Goal: Communication & Community: Answer question/provide support

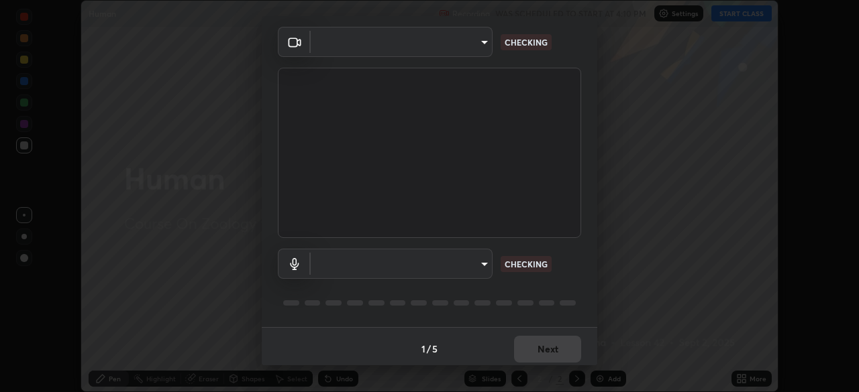
scroll to position [48, 0]
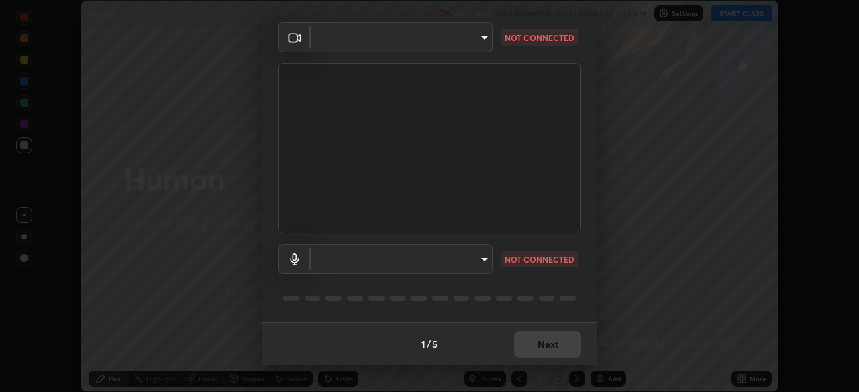
click at [468, 261] on body "Erase all Human Recording WAS SCHEDULED TO START AT 4:10 PM Settings START CLAS…" at bounding box center [429, 196] width 859 height 392
type input "4cdb2335677a50284d4d52bfea2454a8eb2b8fde0954bdd1b922a39853c109bf"
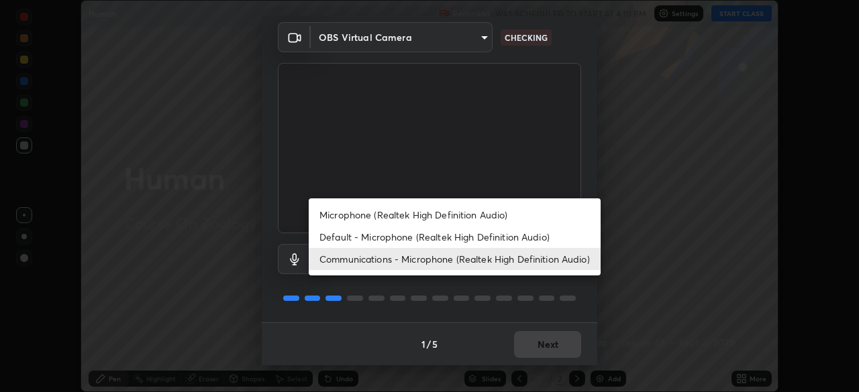
click at [472, 237] on li "Default - Microphone (Realtek High Definition Audio)" at bounding box center [455, 237] width 292 height 22
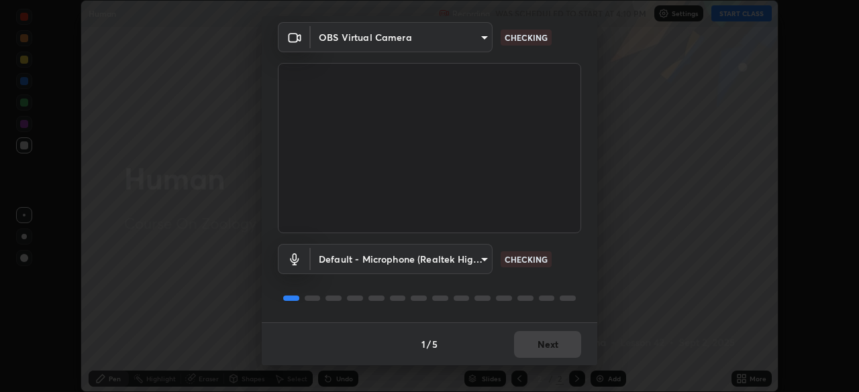
click at [451, 261] on body "Erase all Human Recording WAS SCHEDULED TO START AT 4:10 PM Settings START CLAS…" at bounding box center [429, 196] width 859 height 392
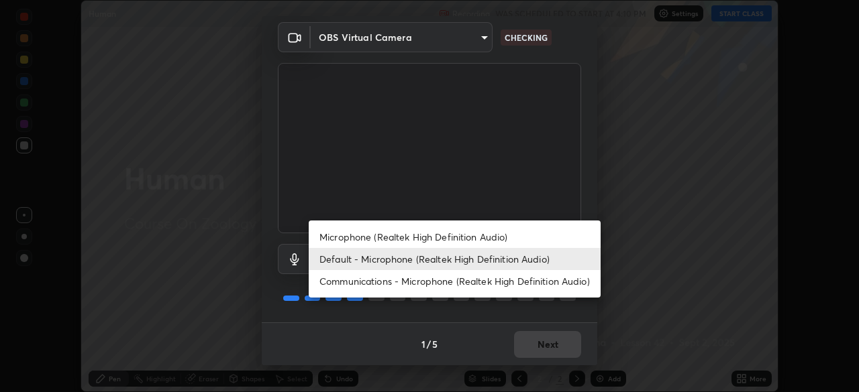
click at [492, 284] on li "Communications - Microphone (Realtek High Definition Audio)" at bounding box center [455, 281] width 292 height 22
type input "communications"
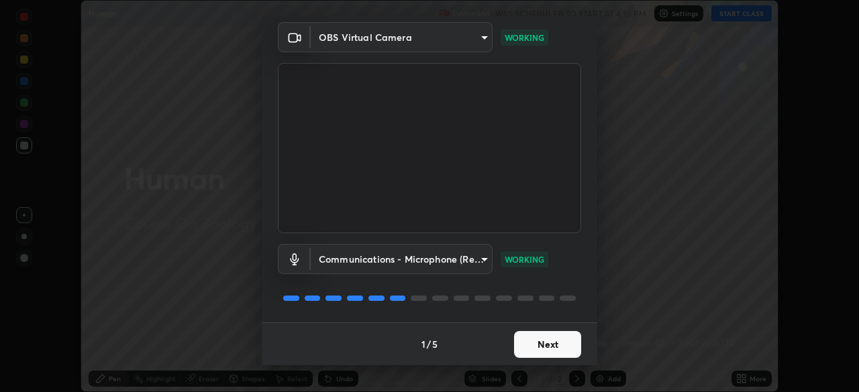
click at [557, 348] on button "Next" at bounding box center [547, 344] width 67 height 27
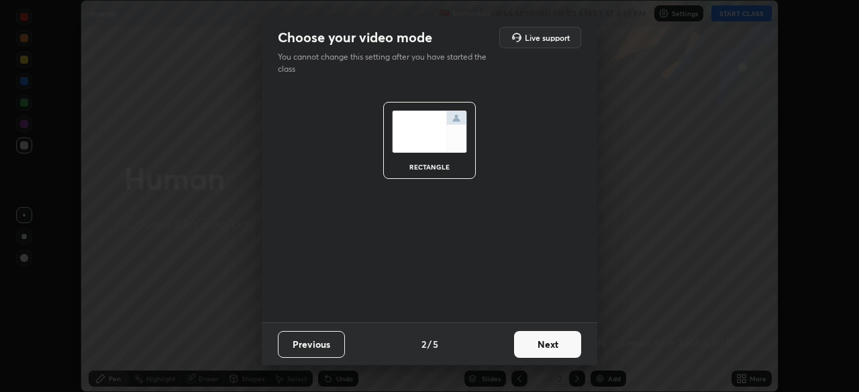
scroll to position [0, 0]
click at [558, 342] on button "Next" at bounding box center [547, 344] width 67 height 27
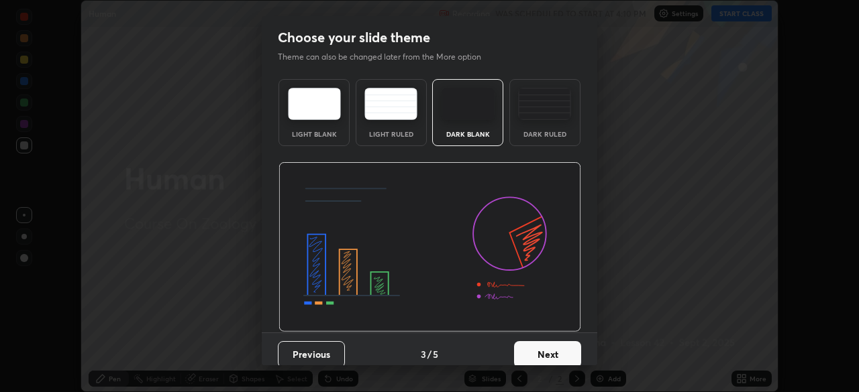
click at [555, 348] on button "Next" at bounding box center [547, 354] width 67 height 27
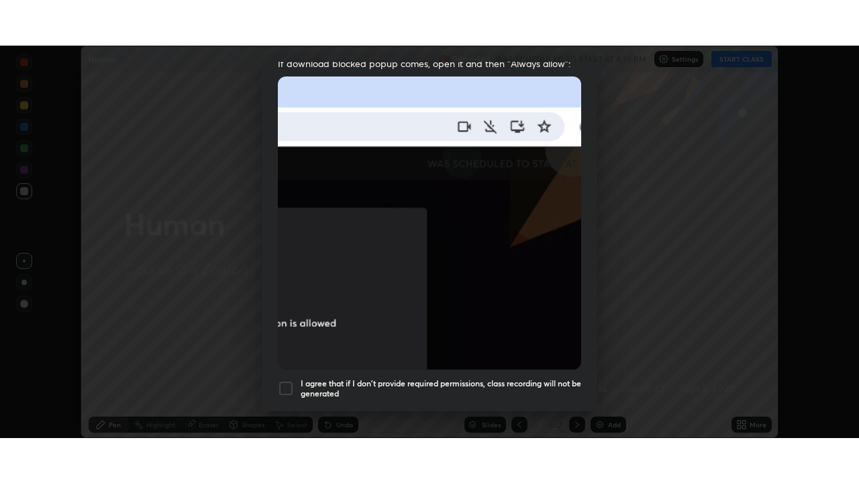
scroll to position [321, 0]
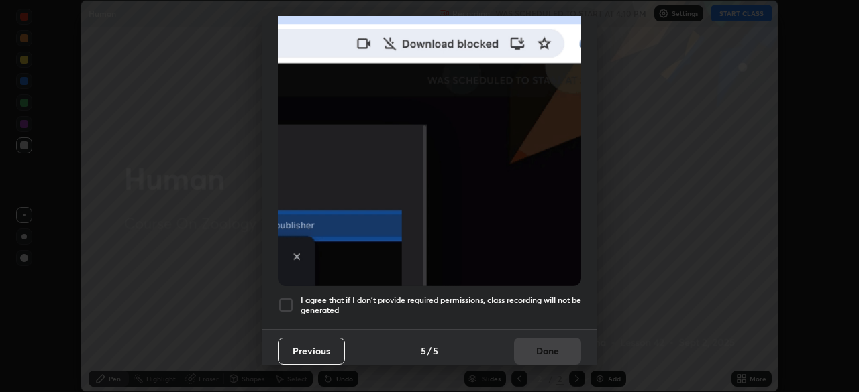
click at [549, 295] on h5 "I agree that if I don't provide required permissions, class recording will not …" at bounding box center [441, 305] width 280 height 21
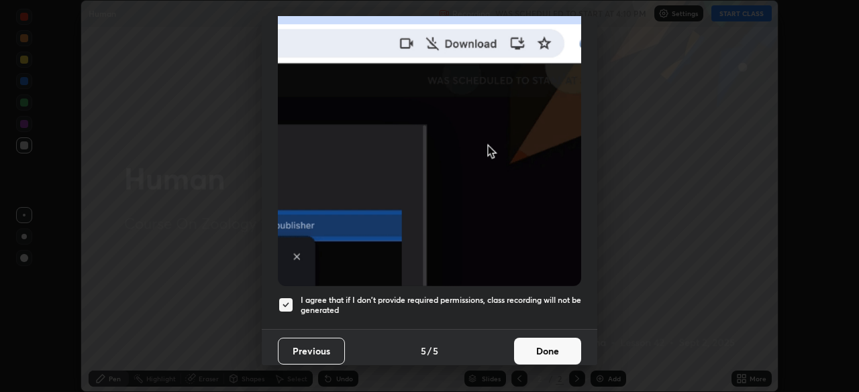
click at [550, 347] on button "Done" at bounding box center [547, 351] width 67 height 27
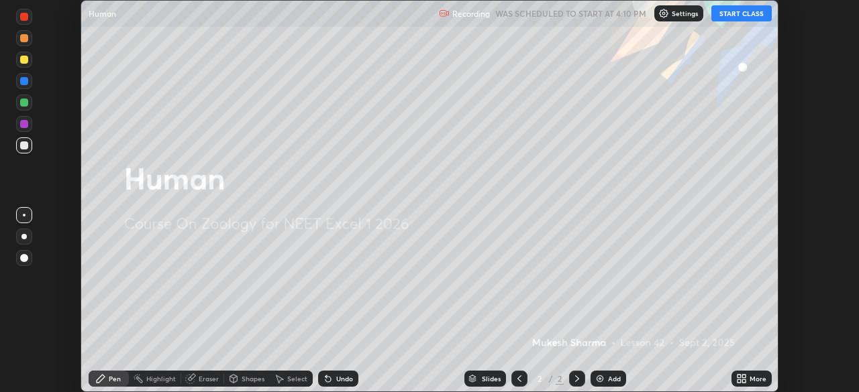
click at [740, 380] on icon at bounding box center [738, 381] width 3 height 3
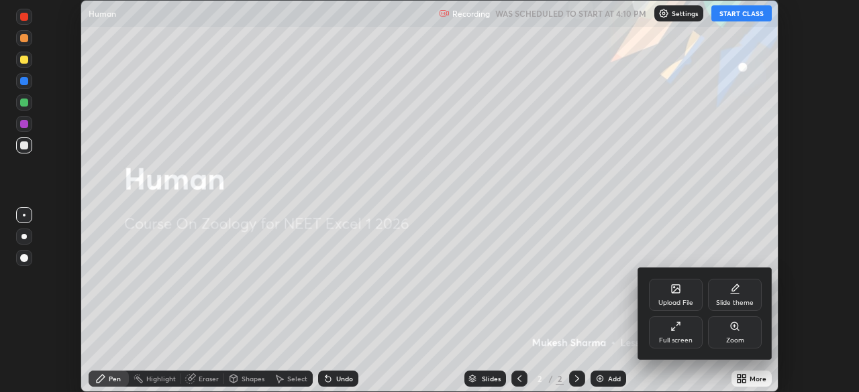
click at [682, 327] on div "Full screen" at bounding box center [676, 333] width 54 height 32
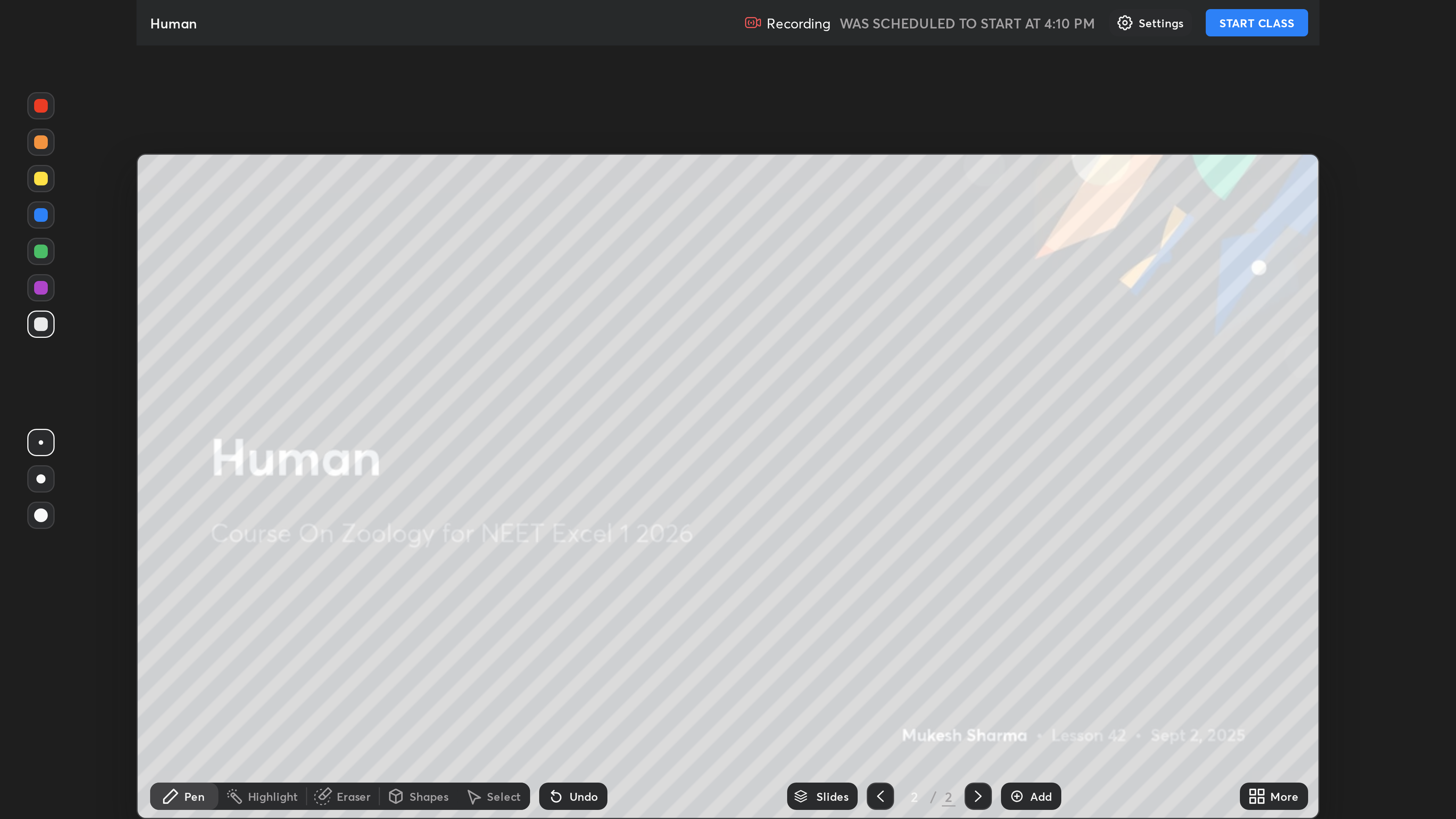
scroll to position [273, 486]
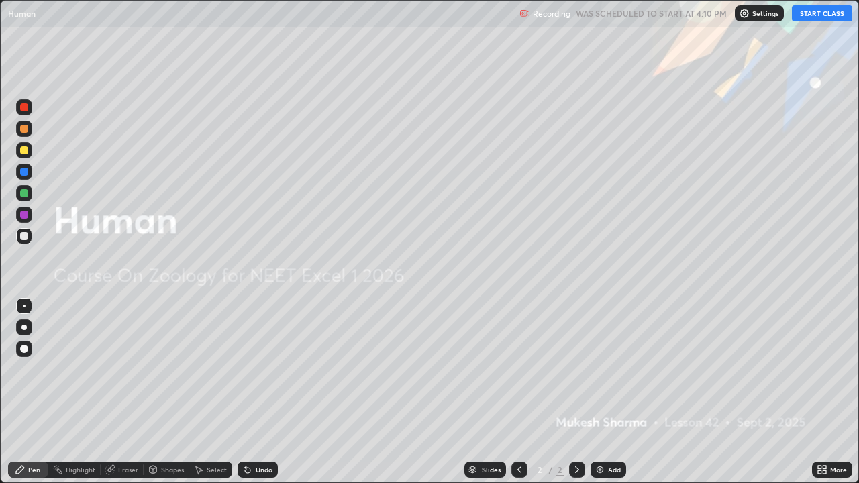
click at [603, 392] on img at bounding box center [599, 469] width 11 height 11
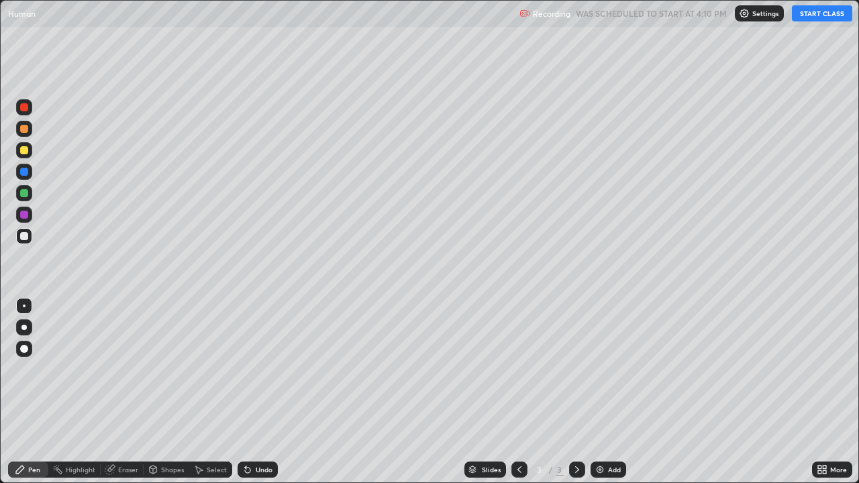
click at [811, 13] on button "START CLASS" at bounding box center [822, 13] width 60 height 16
click at [23, 149] on div at bounding box center [24, 150] width 8 height 8
click at [124, 392] on div "Eraser" at bounding box center [128, 469] width 20 height 7
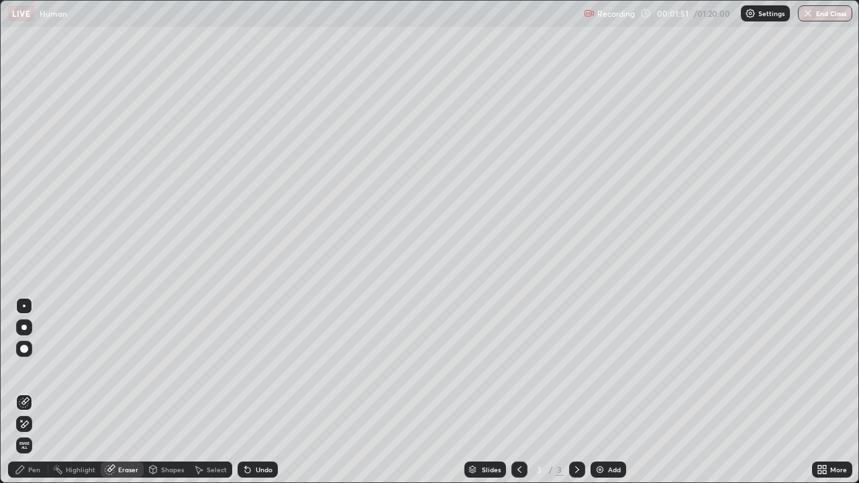
click at [36, 392] on div "Pen" at bounding box center [34, 469] width 12 height 7
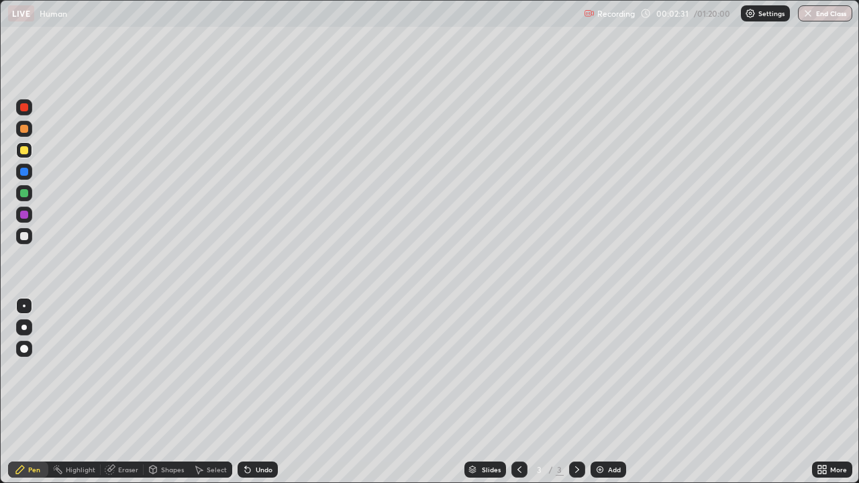
click at [23, 238] on div at bounding box center [24, 236] width 8 height 8
click at [608, 392] on div "Add" at bounding box center [614, 469] width 13 height 7
click at [519, 392] on icon at bounding box center [519, 469] width 11 height 11
click at [576, 392] on icon at bounding box center [577, 469] width 11 height 11
click at [24, 149] on div at bounding box center [24, 150] width 8 height 8
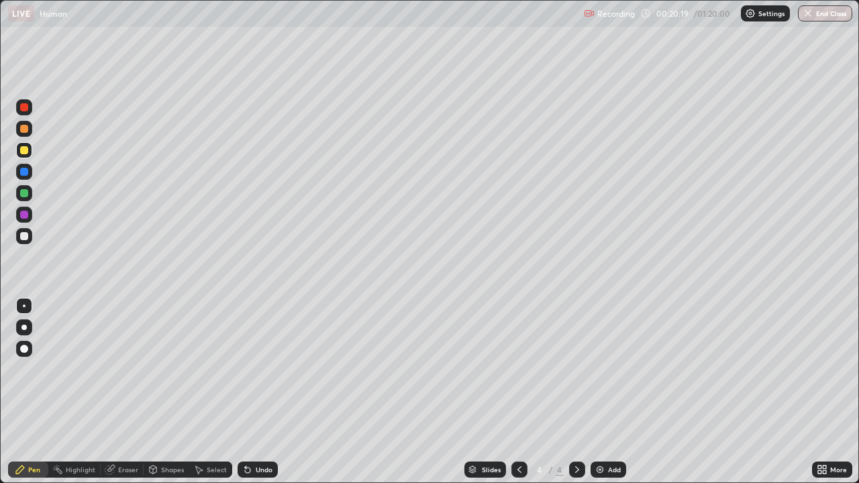
click at [123, 392] on div "Eraser" at bounding box center [128, 469] width 20 height 7
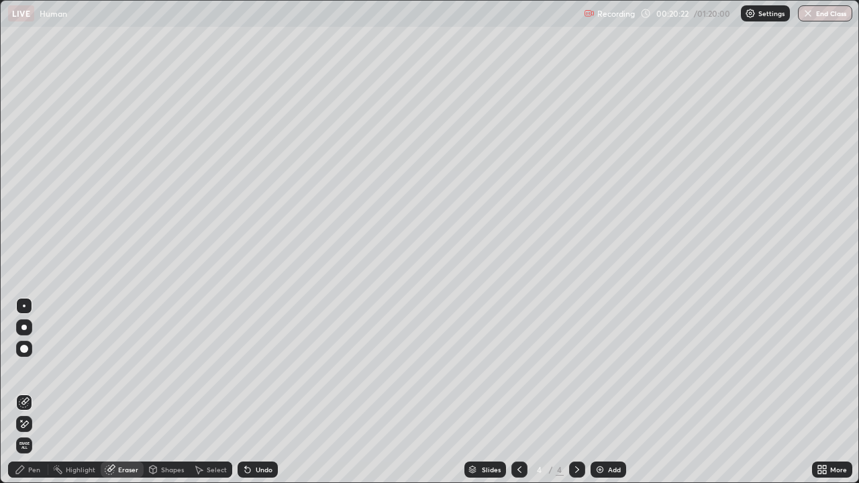
click at [37, 392] on div "Pen" at bounding box center [34, 469] width 12 height 7
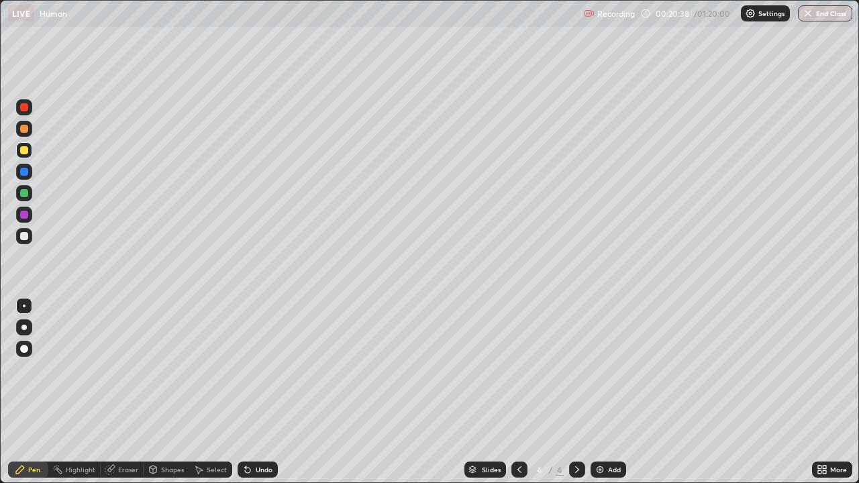
click at [121, 392] on div "Eraser" at bounding box center [128, 469] width 20 height 7
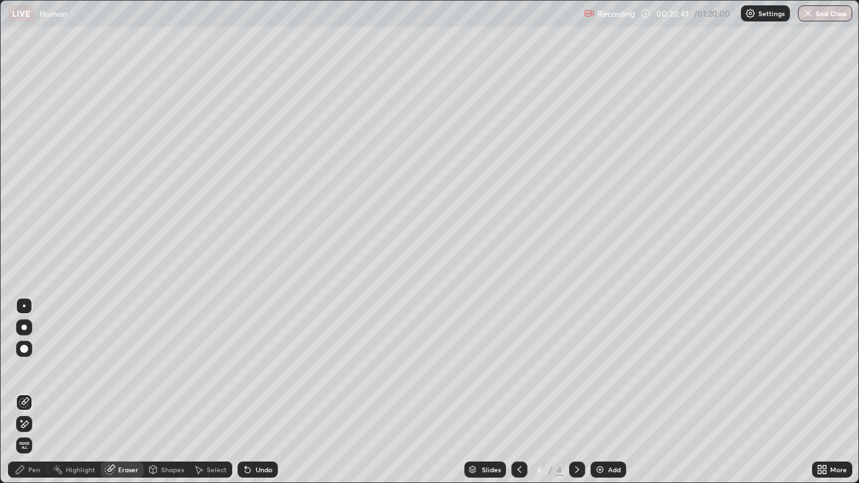
click at [36, 392] on div "Pen" at bounding box center [34, 469] width 12 height 7
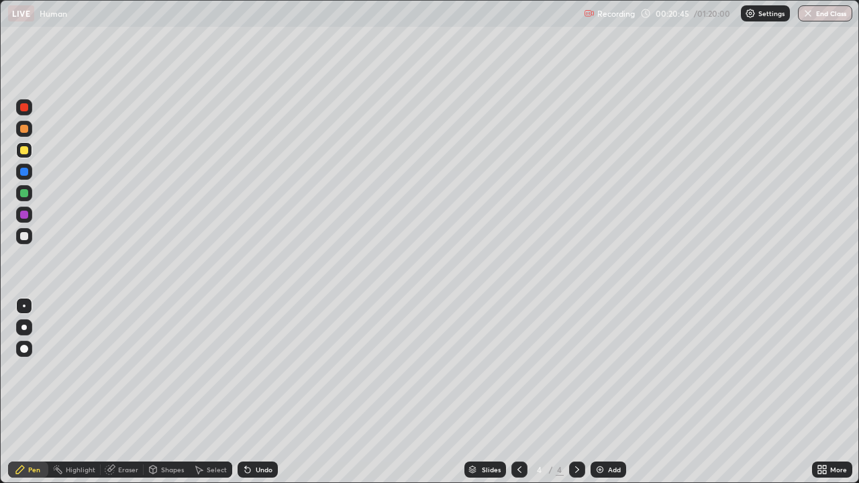
click at [121, 392] on div "Eraser" at bounding box center [128, 469] width 20 height 7
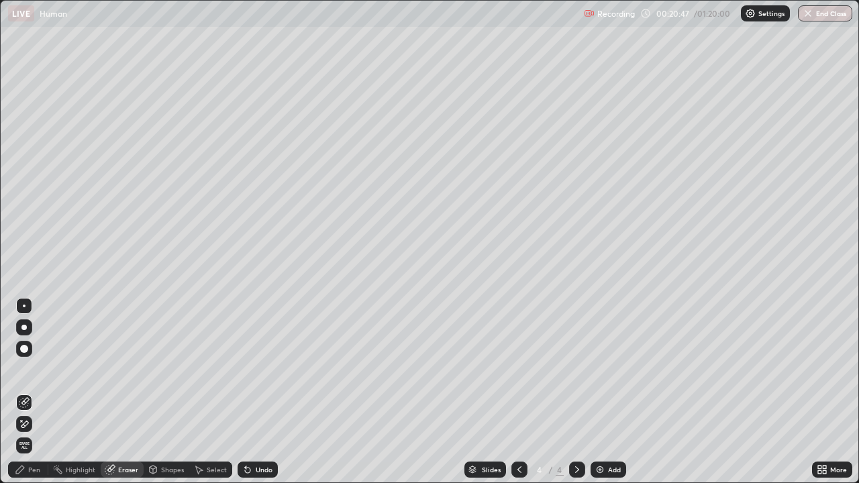
click at [38, 392] on div "Pen" at bounding box center [28, 470] width 40 height 16
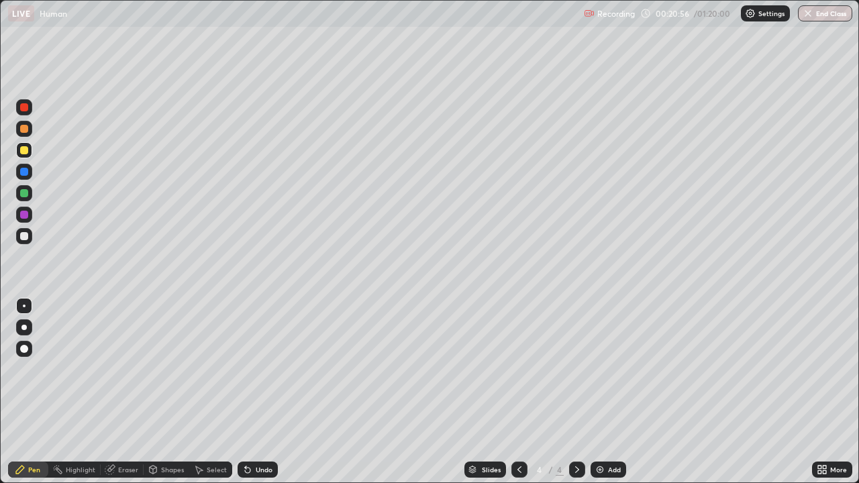
click at [128, 392] on div "Eraser" at bounding box center [122, 470] width 43 height 16
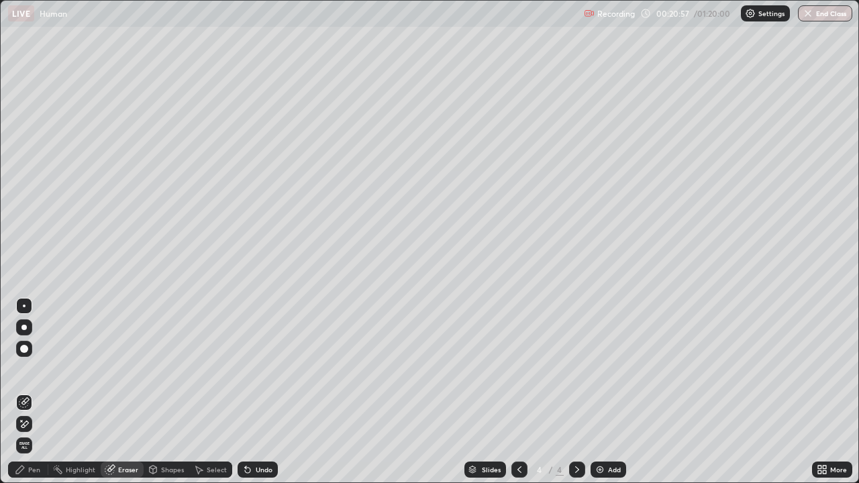
click at [38, 392] on div "Pen" at bounding box center [34, 469] width 12 height 7
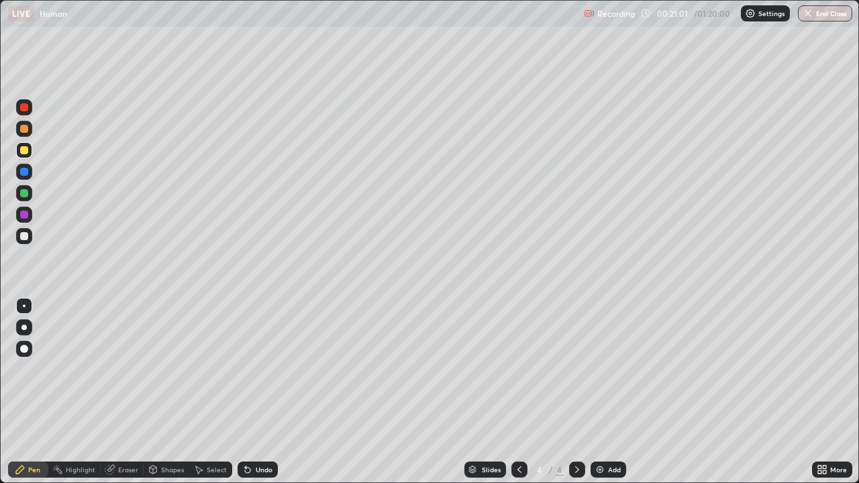
click at [127, 392] on div "Eraser" at bounding box center [128, 469] width 20 height 7
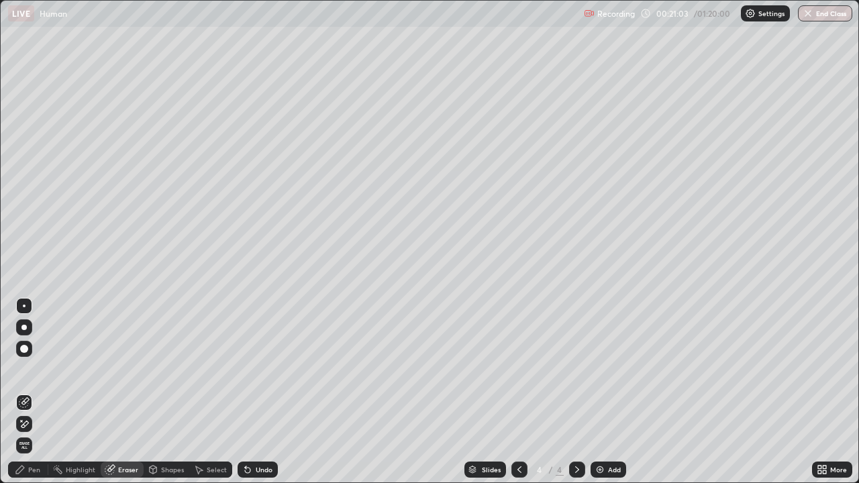
click at [33, 392] on div "Pen" at bounding box center [34, 469] width 12 height 7
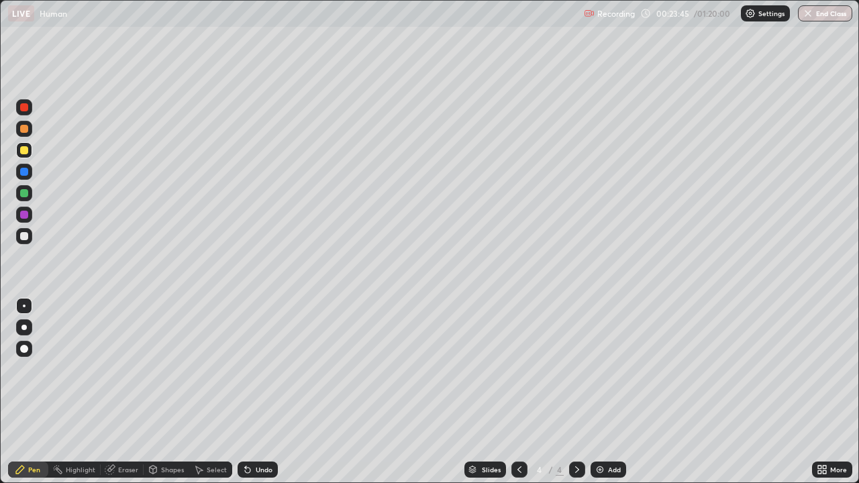
click at [119, 392] on div "Eraser" at bounding box center [128, 469] width 20 height 7
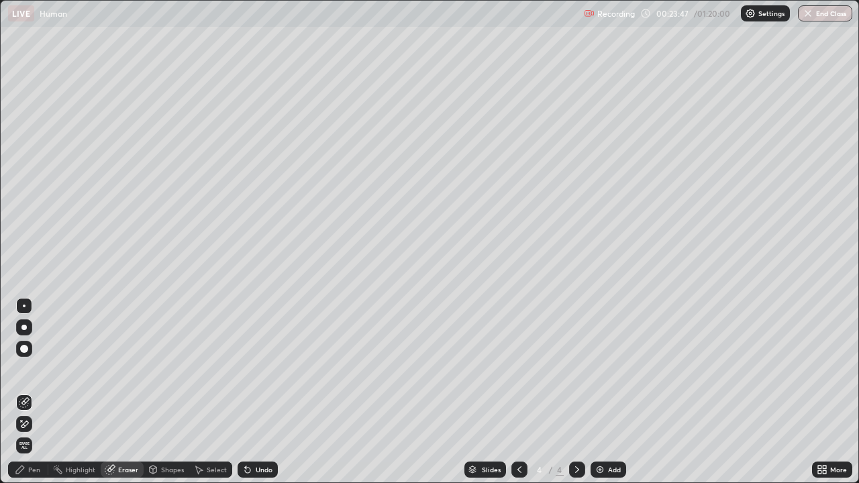
click at [33, 392] on div "Pen" at bounding box center [34, 469] width 12 height 7
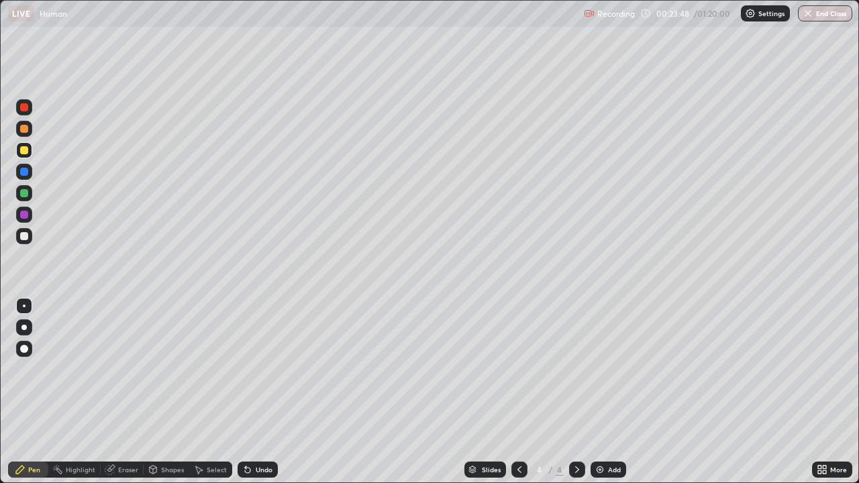
click at [25, 241] on div at bounding box center [24, 236] width 16 height 16
click at [612, 392] on div "Add" at bounding box center [614, 469] width 13 height 7
click at [27, 153] on div at bounding box center [24, 150] width 8 height 8
click at [27, 237] on div at bounding box center [24, 236] width 8 height 8
click at [166, 392] on div "Shapes" at bounding box center [172, 469] width 23 height 7
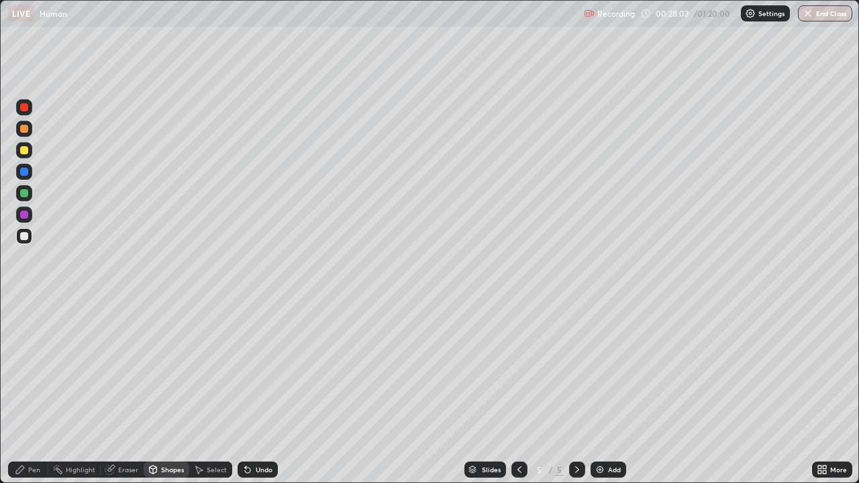
click at [128, 392] on div "Eraser" at bounding box center [128, 469] width 20 height 7
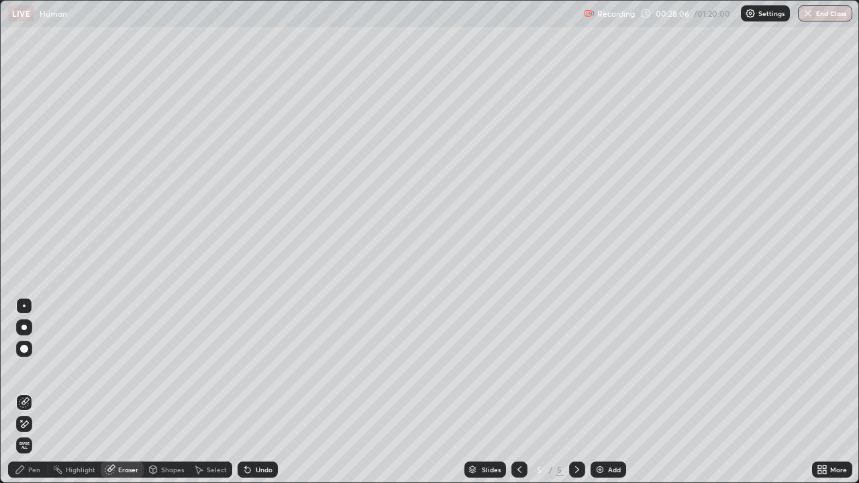
click at [35, 392] on div "Pen" at bounding box center [28, 470] width 40 height 16
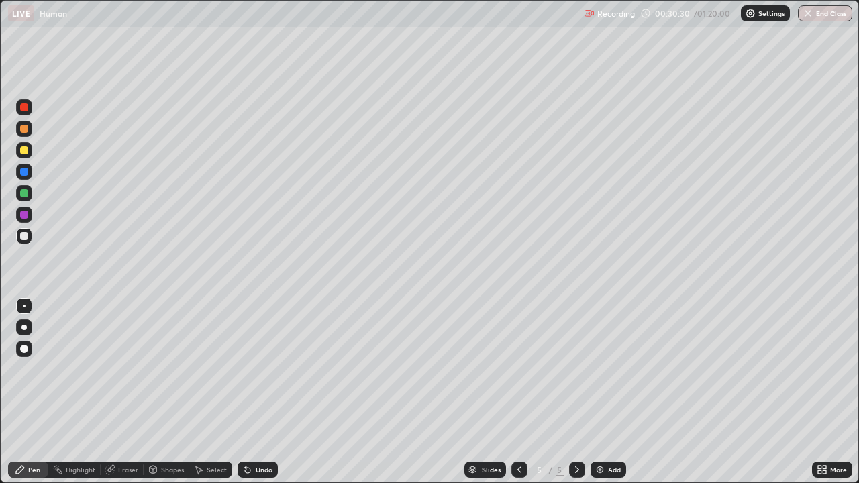
click at [25, 129] on div at bounding box center [24, 129] width 8 height 8
click at [124, 392] on div "Eraser" at bounding box center [128, 469] width 20 height 7
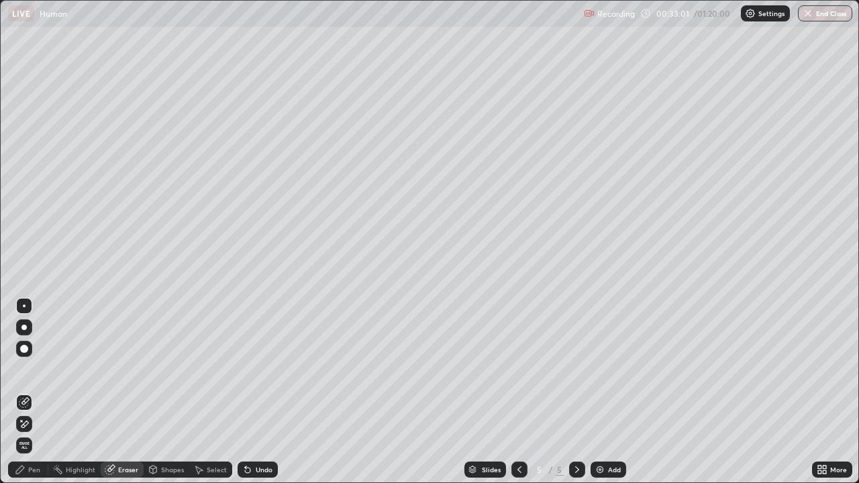
click at [38, 392] on div "Pen" at bounding box center [34, 469] width 12 height 7
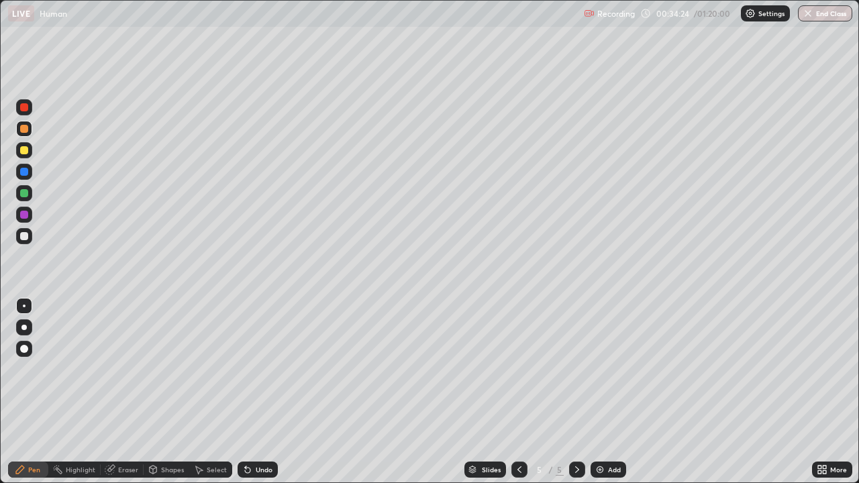
click at [25, 150] on div at bounding box center [24, 150] width 8 height 8
click at [28, 174] on div at bounding box center [24, 172] width 16 height 16
click at [23, 236] on div at bounding box center [24, 236] width 8 height 8
click at [608, 392] on div "Add" at bounding box center [614, 469] width 13 height 7
click at [518, 392] on icon at bounding box center [519, 469] width 11 height 11
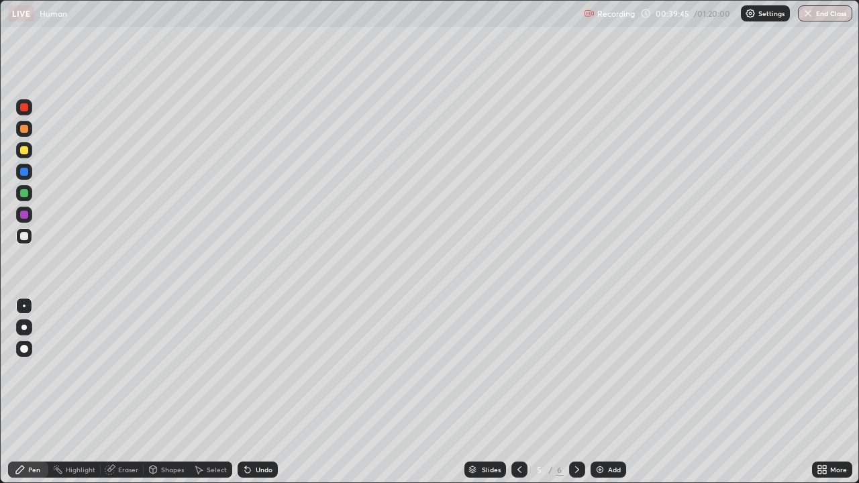
click at [576, 392] on icon at bounding box center [577, 469] width 11 height 11
click at [31, 154] on div at bounding box center [24, 150] width 16 height 16
click at [125, 392] on div "Eraser" at bounding box center [128, 469] width 20 height 7
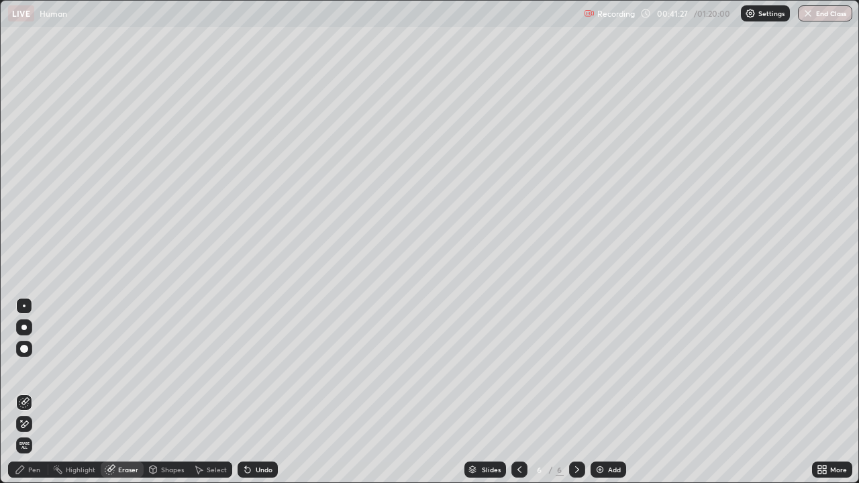
click at [38, 392] on div "Pen" at bounding box center [34, 469] width 12 height 7
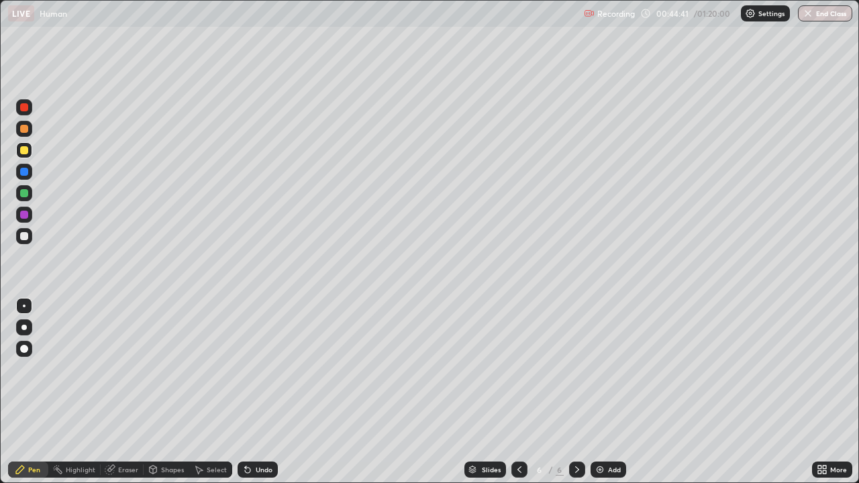
click at [124, 392] on div "Eraser" at bounding box center [128, 469] width 20 height 7
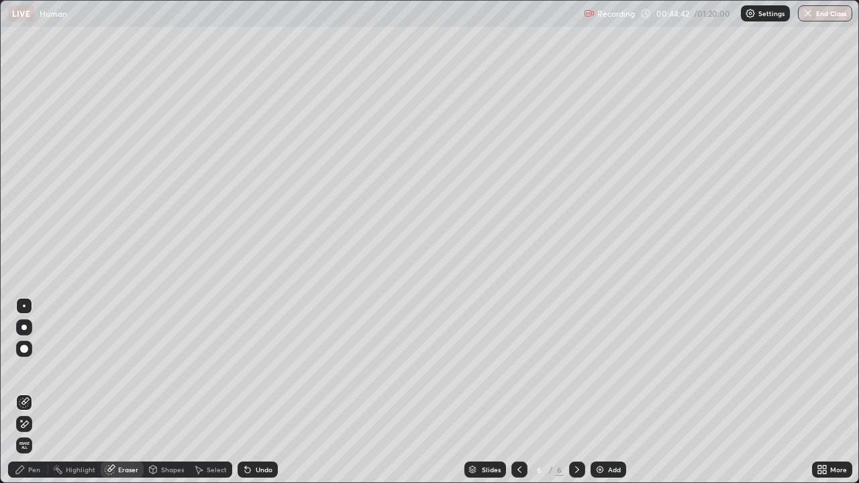
click at [31, 392] on div "Pen" at bounding box center [34, 469] width 12 height 7
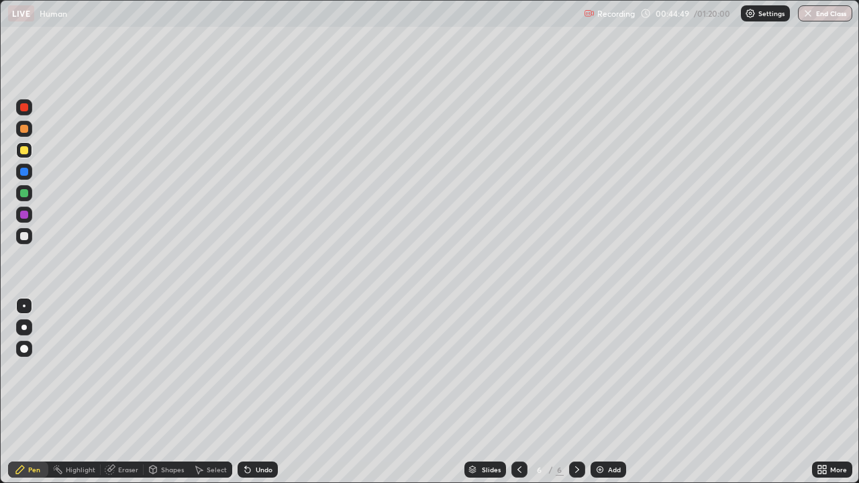
click at [127, 392] on div "Eraser" at bounding box center [128, 469] width 20 height 7
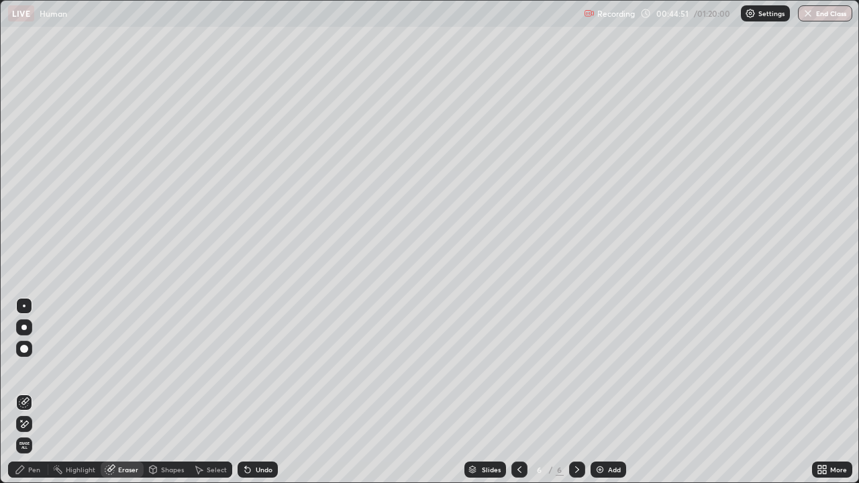
click at [36, 392] on div "Pen" at bounding box center [34, 469] width 12 height 7
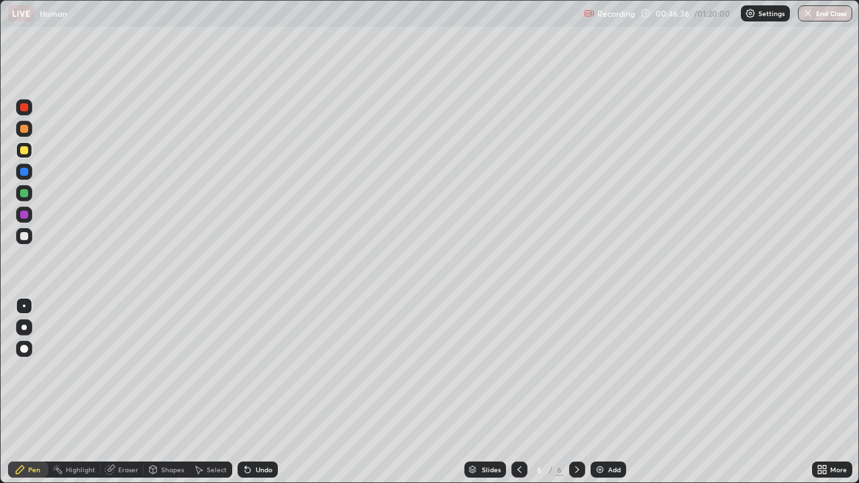
click at [611, 392] on div "Add" at bounding box center [614, 469] width 13 height 7
click at [517, 392] on icon at bounding box center [519, 469] width 11 height 11
click at [574, 392] on icon at bounding box center [577, 469] width 11 height 11
click at [517, 392] on icon at bounding box center [519, 469] width 11 height 11
click at [518, 392] on icon at bounding box center [519, 469] width 11 height 11
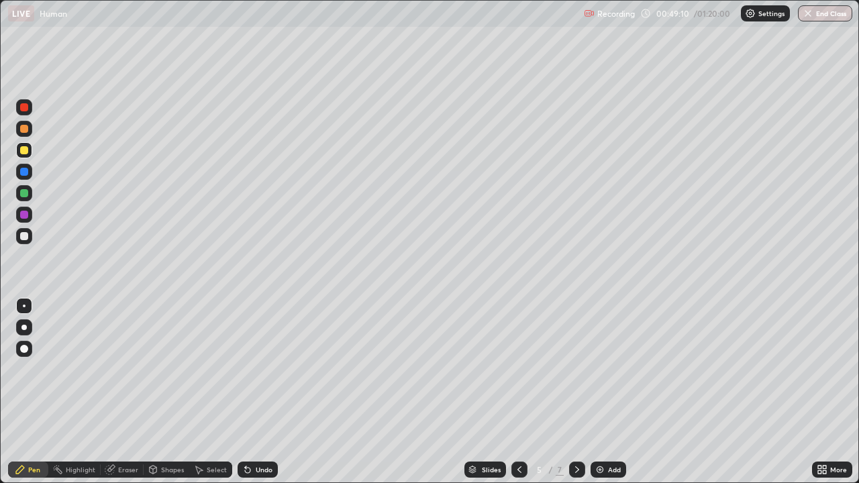
click at [572, 392] on icon at bounding box center [577, 469] width 11 height 11
click at [574, 392] on icon at bounding box center [577, 469] width 11 height 11
click at [128, 392] on div "Eraser" at bounding box center [128, 469] width 20 height 7
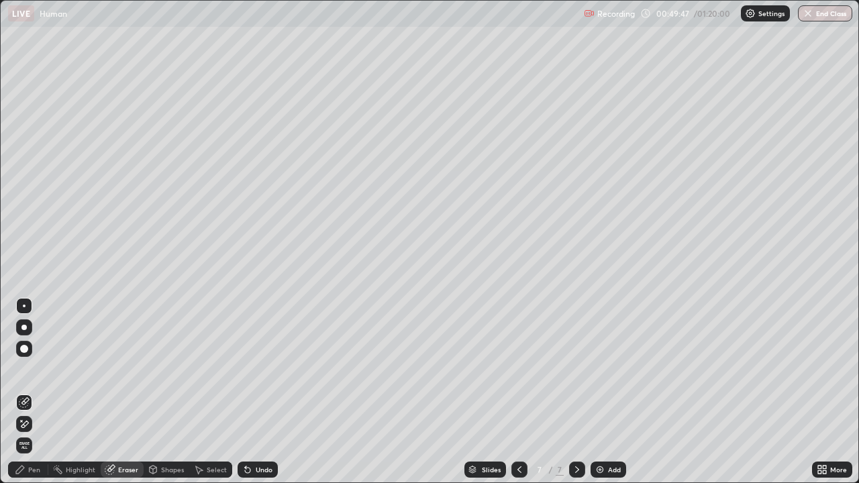
click at [28, 392] on div "Pen" at bounding box center [28, 470] width 40 height 16
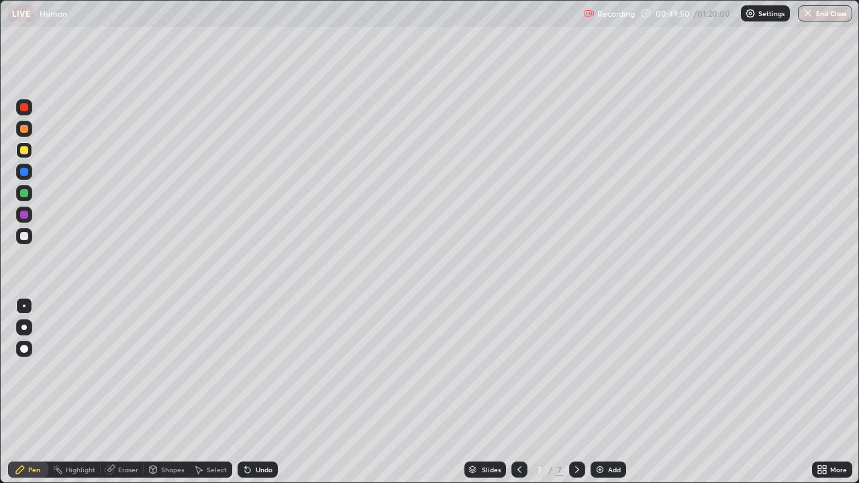
click at [23, 236] on div at bounding box center [24, 236] width 8 height 8
click at [120, 392] on div "Eraser" at bounding box center [122, 470] width 43 height 16
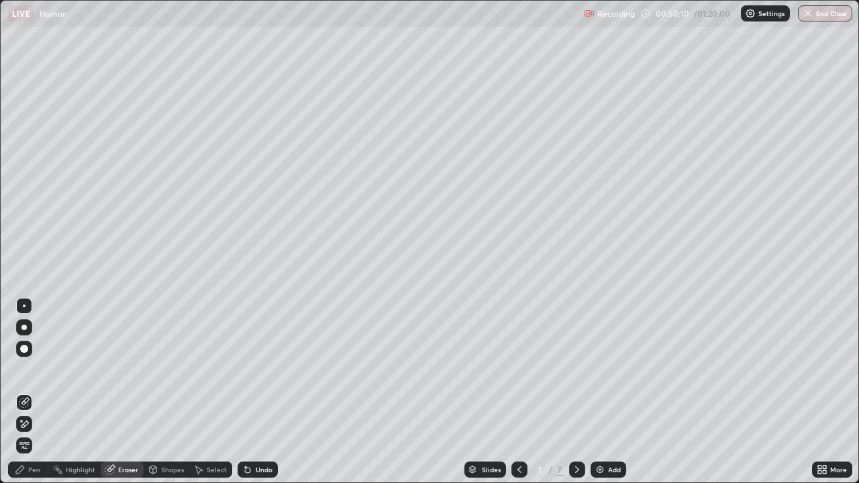
click at [35, 392] on div "Pen" at bounding box center [34, 469] width 12 height 7
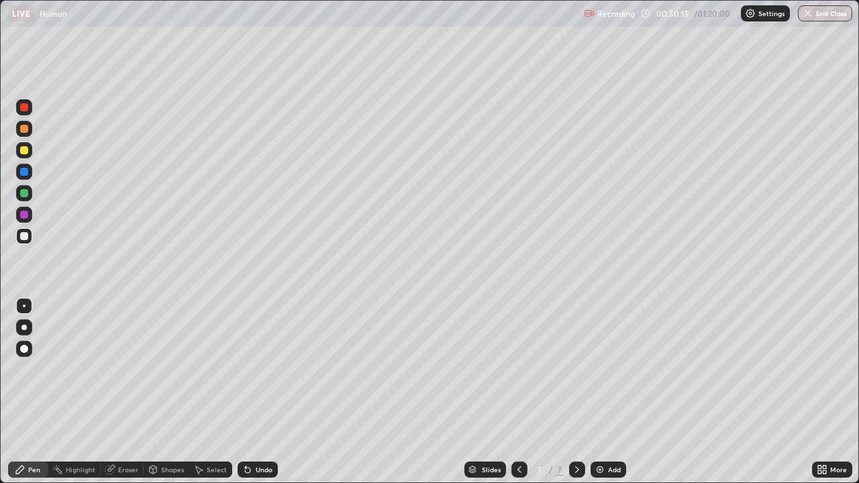
click at [127, 392] on div "Eraser" at bounding box center [128, 469] width 20 height 7
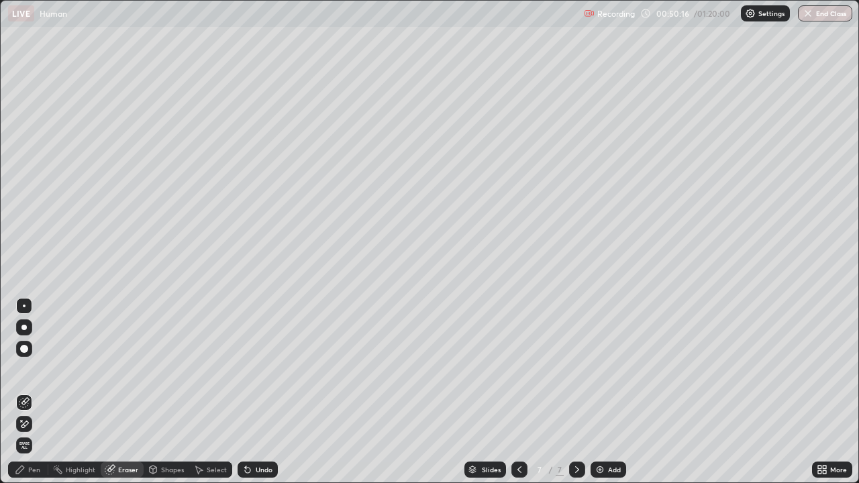
click at [30, 392] on div "Pen" at bounding box center [34, 469] width 12 height 7
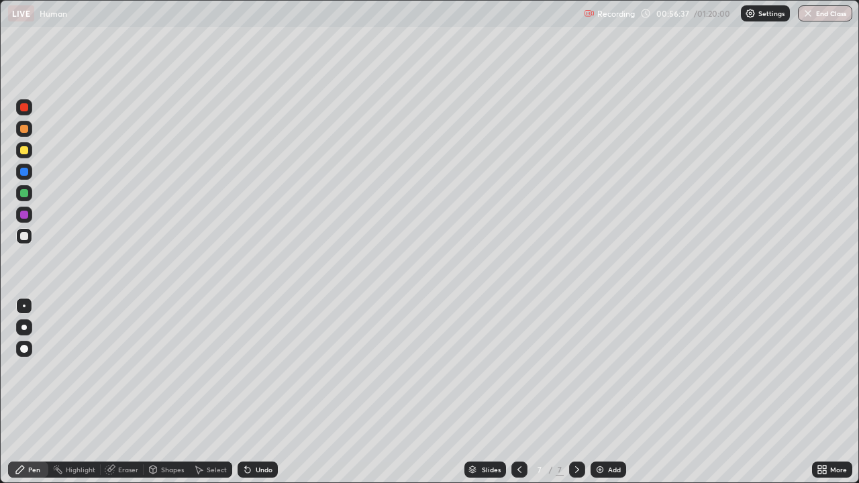
click at [608, 392] on div "Add" at bounding box center [614, 469] width 13 height 7
click at [27, 152] on div at bounding box center [24, 150] width 8 height 8
click at [24, 237] on div at bounding box center [24, 236] width 8 height 8
click at [17, 194] on div at bounding box center [24, 193] width 16 height 16
click at [133, 392] on div "Eraser" at bounding box center [128, 469] width 20 height 7
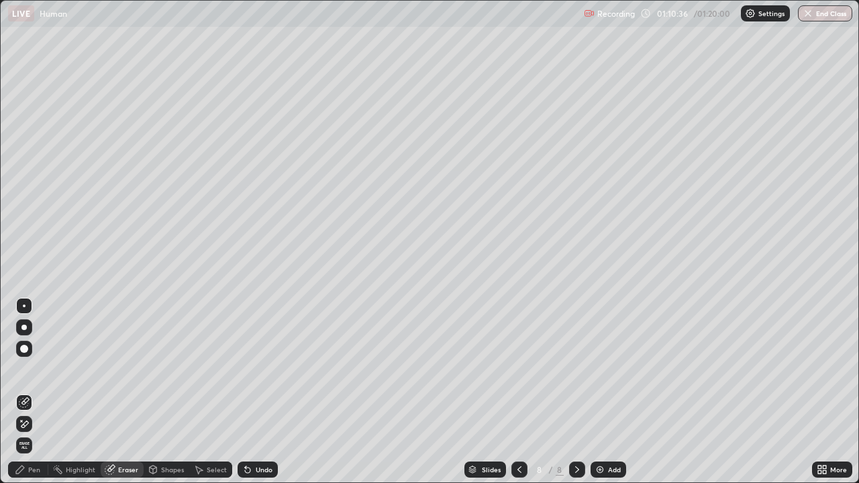
click at [517, 392] on icon at bounding box center [519, 469] width 11 height 11
click at [522, 392] on icon at bounding box center [519, 469] width 11 height 11
click at [517, 392] on icon at bounding box center [519, 469] width 11 height 11
click at [34, 392] on div "Pen" at bounding box center [34, 469] width 12 height 7
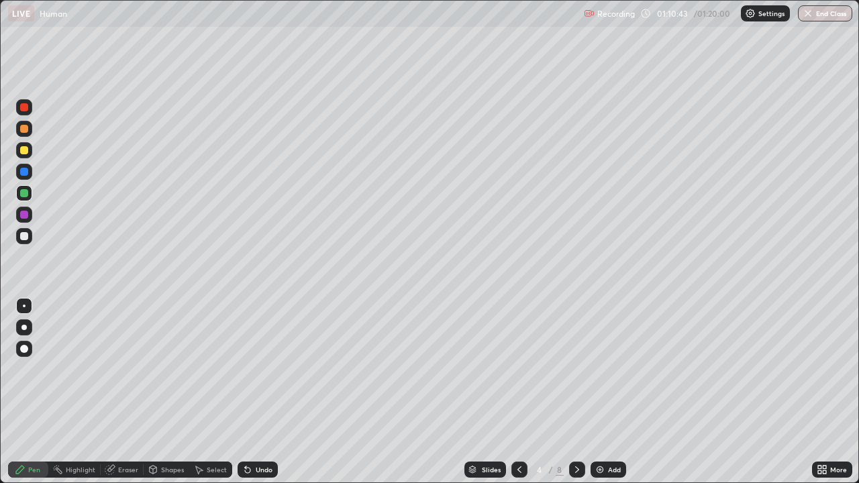
click at [17, 194] on div at bounding box center [24, 193] width 16 height 16
click at [573, 392] on icon at bounding box center [577, 469] width 11 height 11
click at [578, 392] on icon at bounding box center [577, 469] width 11 height 11
click at [575, 392] on icon at bounding box center [577, 469] width 11 height 11
click at [576, 392] on icon at bounding box center [577, 469] width 4 height 7
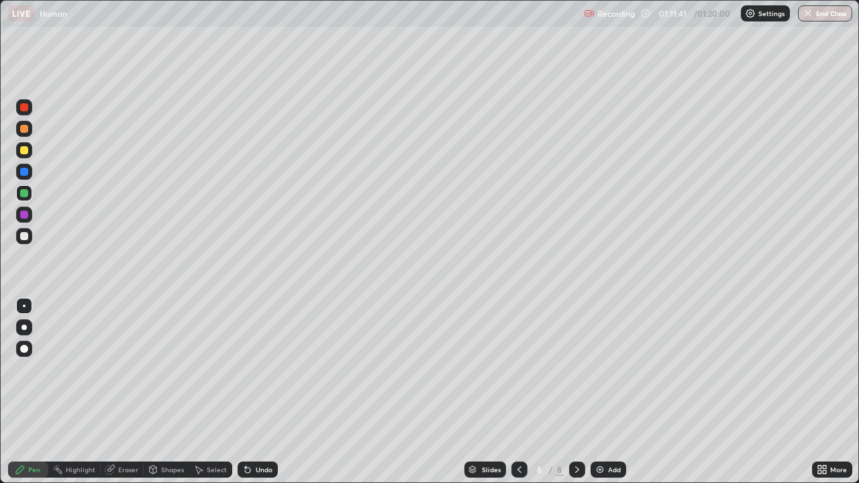
click at [115, 392] on div "Eraser" at bounding box center [122, 470] width 43 height 16
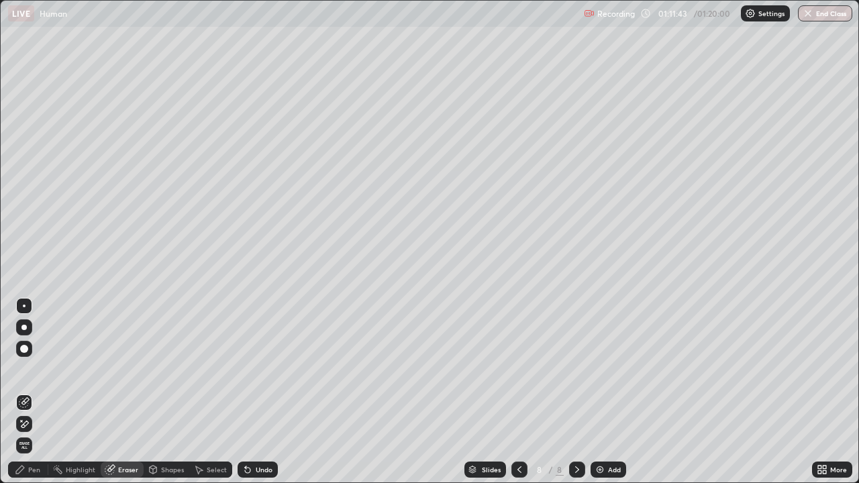
click at [29, 392] on div "Pen" at bounding box center [34, 469] width 12 height 7
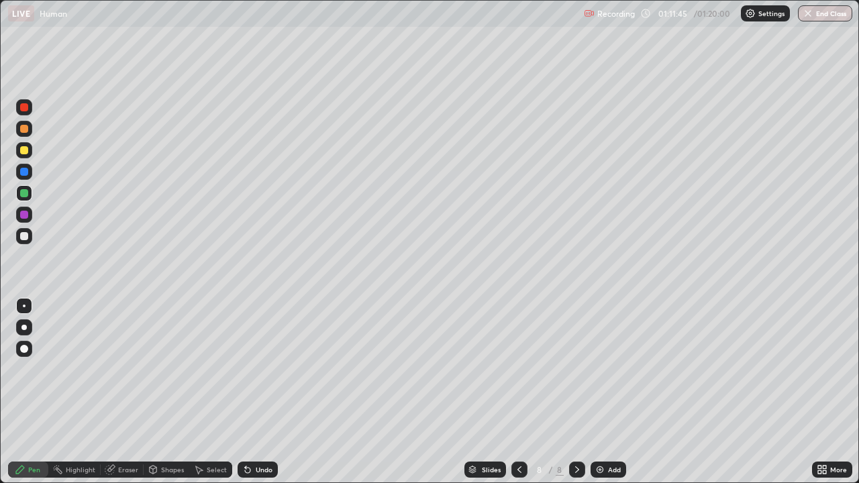
click at [24, 235] on div at bounding box center [24, 236] width 8 height 8
click at [612, 392] on div "Add" at bounding box center [614, 469] width 13 height 7
click at [517, 392] on icon at bounding box center [519, 469] width 11 height 11
click at [575, 392] on icon at bounding box center [577, 469] width 11 height 11
click at [517, 392] on icon at bounding box center [519, 469] width 11 height 11
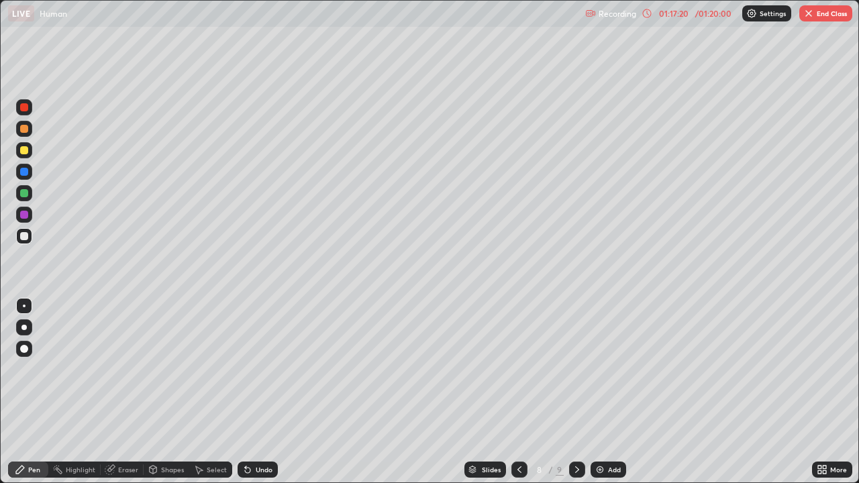
click at [572, 392] on icon at bounding box center [577, 469] width 11 height 11
click at [27, 194] on div at bounding box center [24, 193] width 8 height 8
click at [517, 392] on icon at bounding box center [519, 469] width 11 height 11
click at [576, 392] on icon at bounding box center [577, 469] width 11 height 11
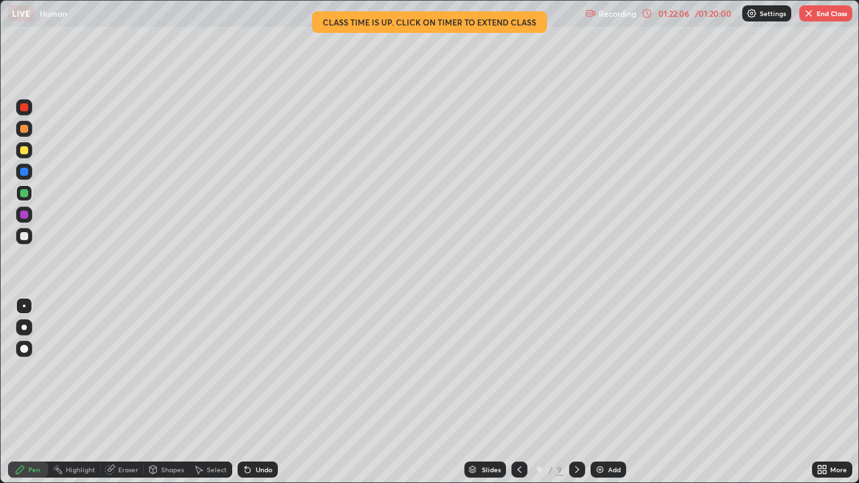
click at [823, 17] on button "End Class" at bounding box center [825, 13] width 53 height 16
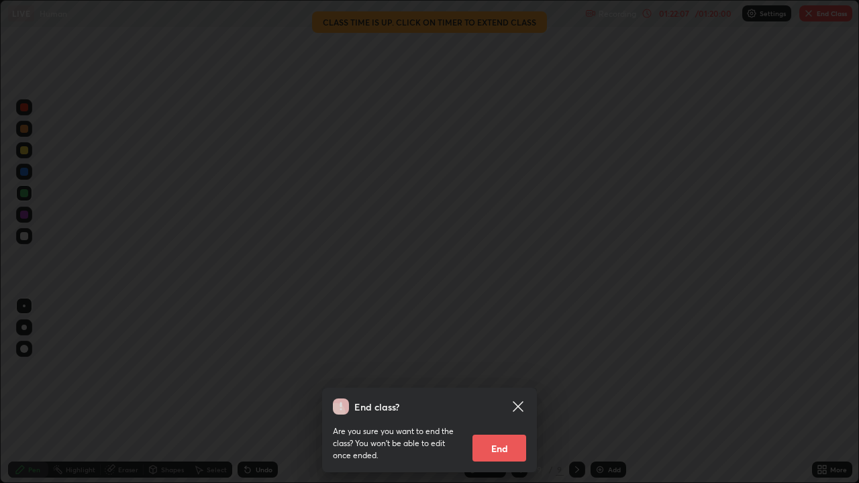
click at [496, 392] on button "End" at bounding box center [499, 448] width 54 height 27
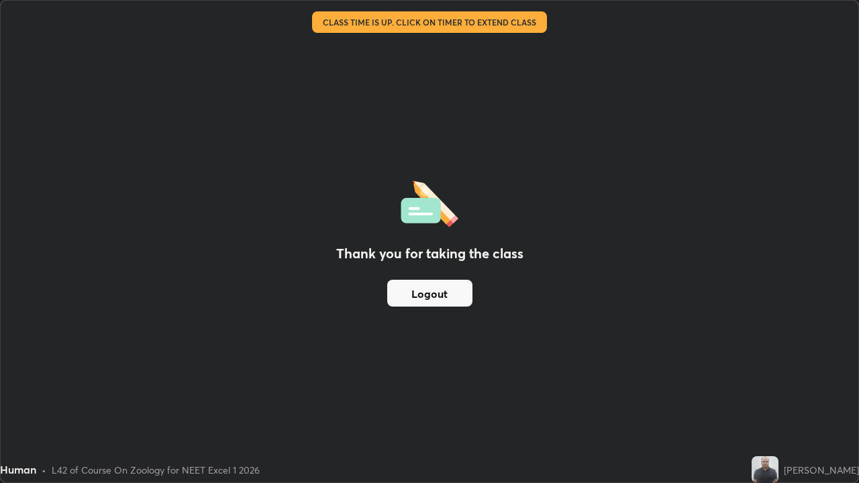
scroll to position [483, 859]
click at [448, 289] on button "Logout" at bounding box center [429, 293] width 85 height 27
click at [454, 297] on button "Logout" at bounding box center [429, 293] width 85 height 27
